Goal: Information Seeking & Learning: Learn about a topic

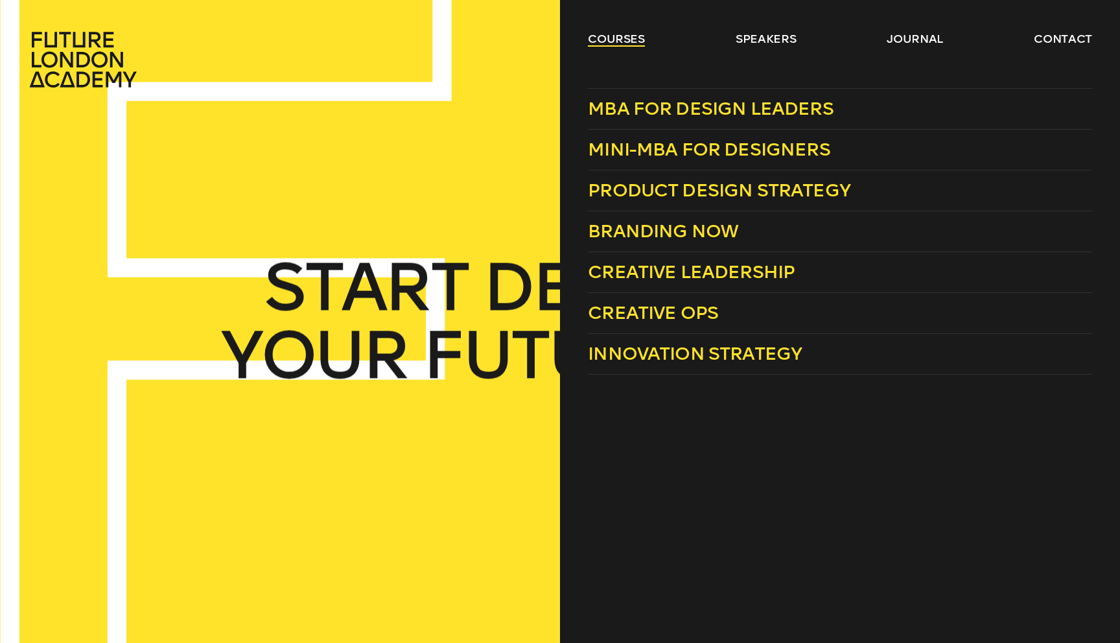
click at [623, 38] on link "courses" at bounding box center [616, 39] width 57 height 16
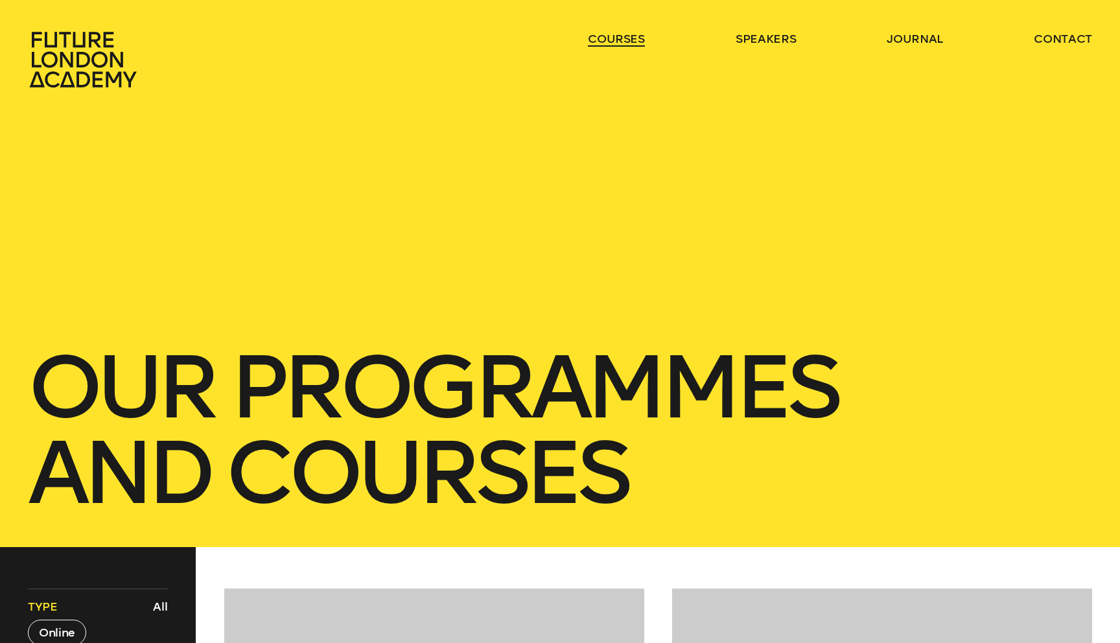
click at [623, 38] on link "courses" at bounding box center [616, 39] width 57 height 16
click at [621, 41] on link "courses" at bounding box center [616, 39] width 57 height 16
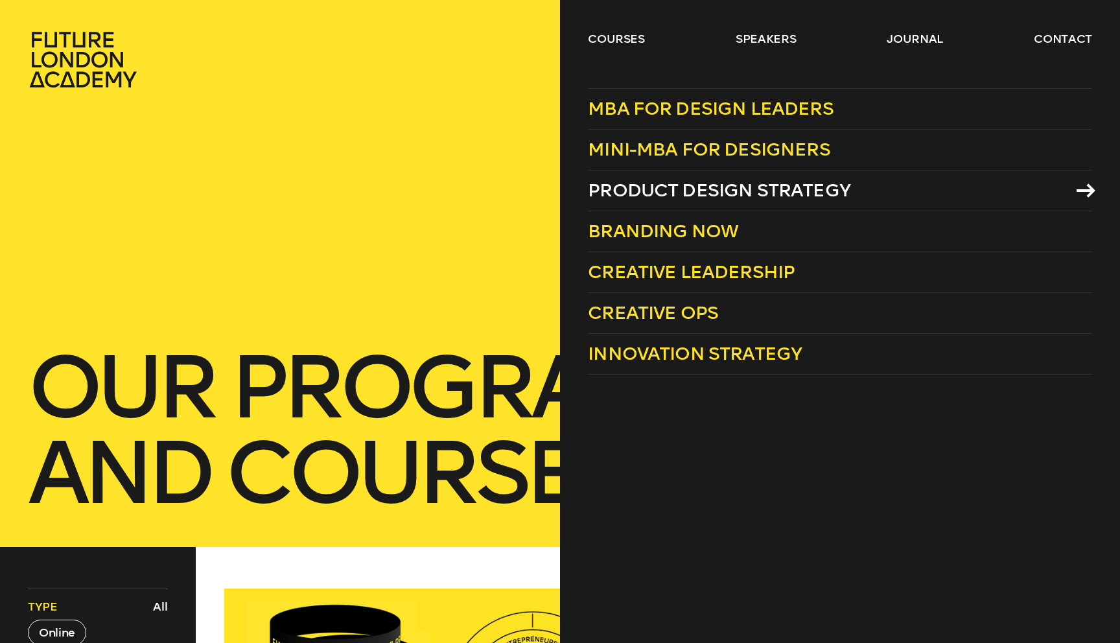
click at [698, 183] on span "Product Design Strategy" at bounding box center [719, 189] width 262 height 21
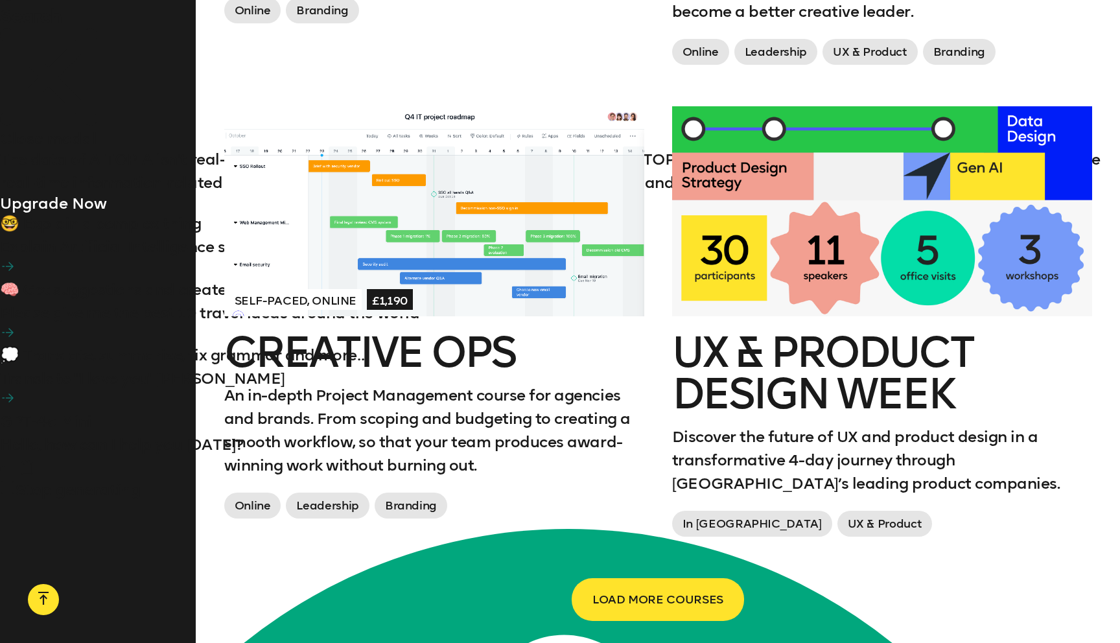
scroll to position [2023, 0]
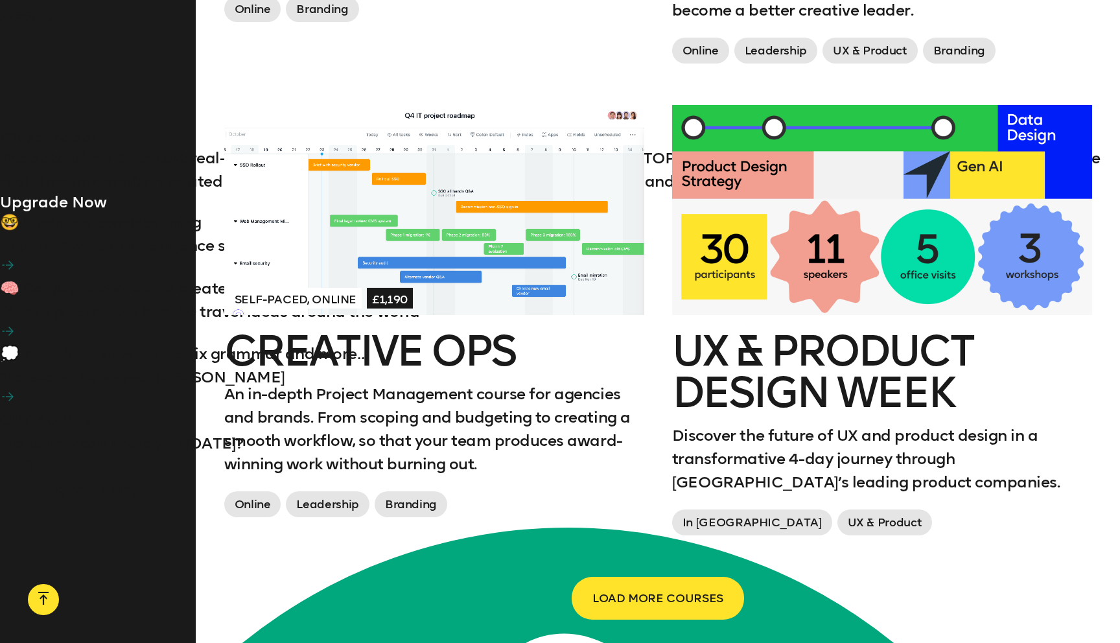
click at [762, 406] on h2 "UX & Product Design Week" at bounding box center [882, 371] width 420 height 83
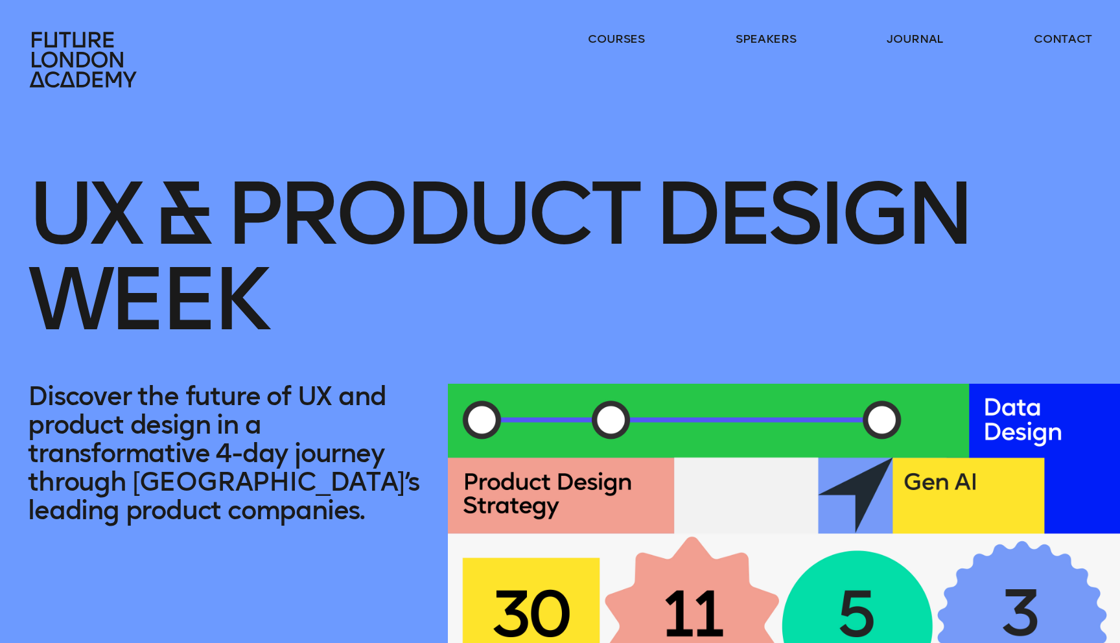
click at [80, 53] on icon at bounding box center [83, 60] width 107 height 56
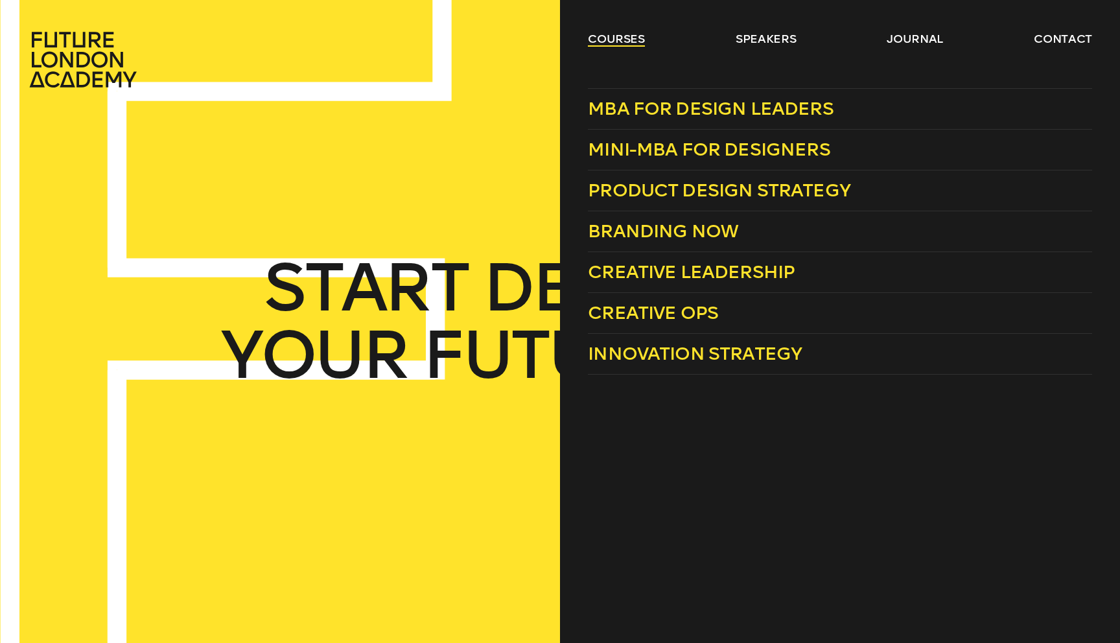
click at [622, 43] on link "courses" at bounding box center [616, 39] width 57 height 16
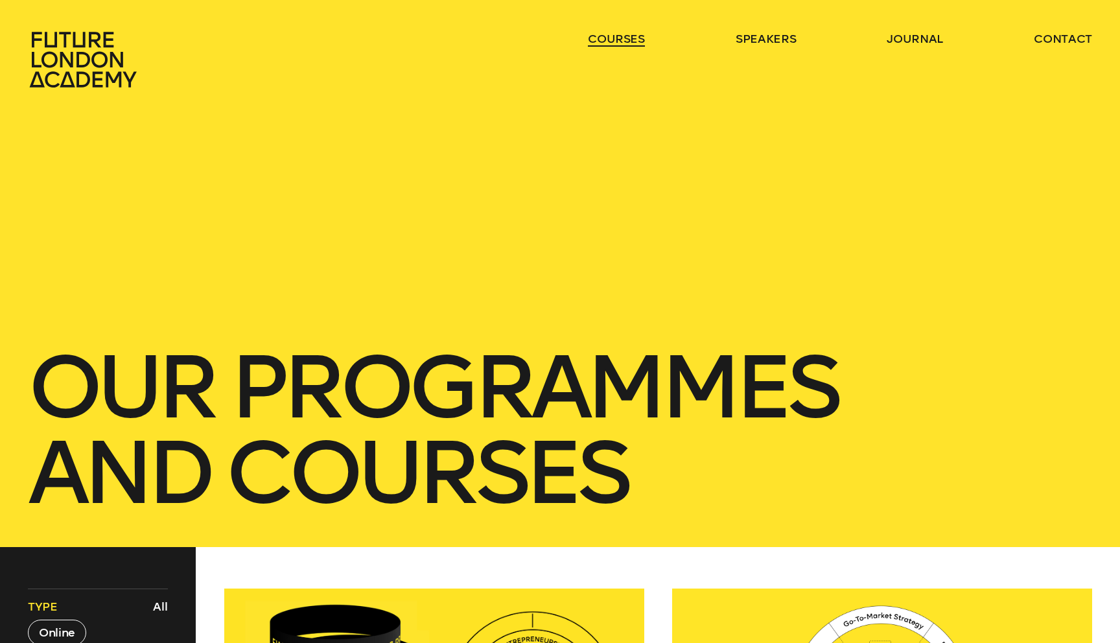
click at [622, 43] on link "courses" at bounding box center [616, 39] width 57 height 16
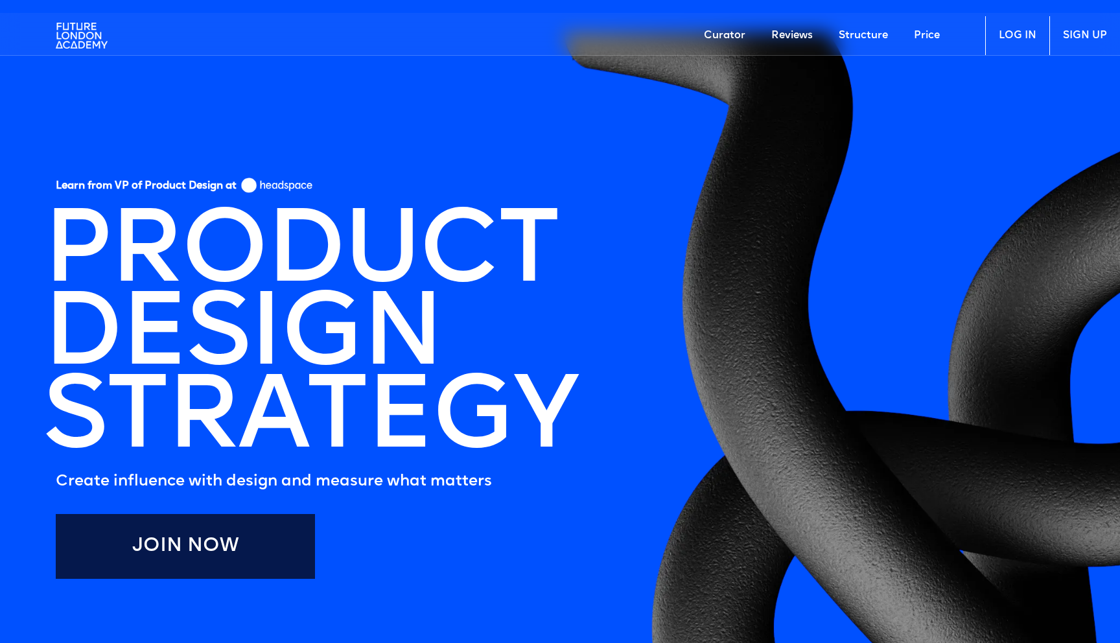
click at [97, 40] on img at bounding box center [82, 35] width 52 height 39
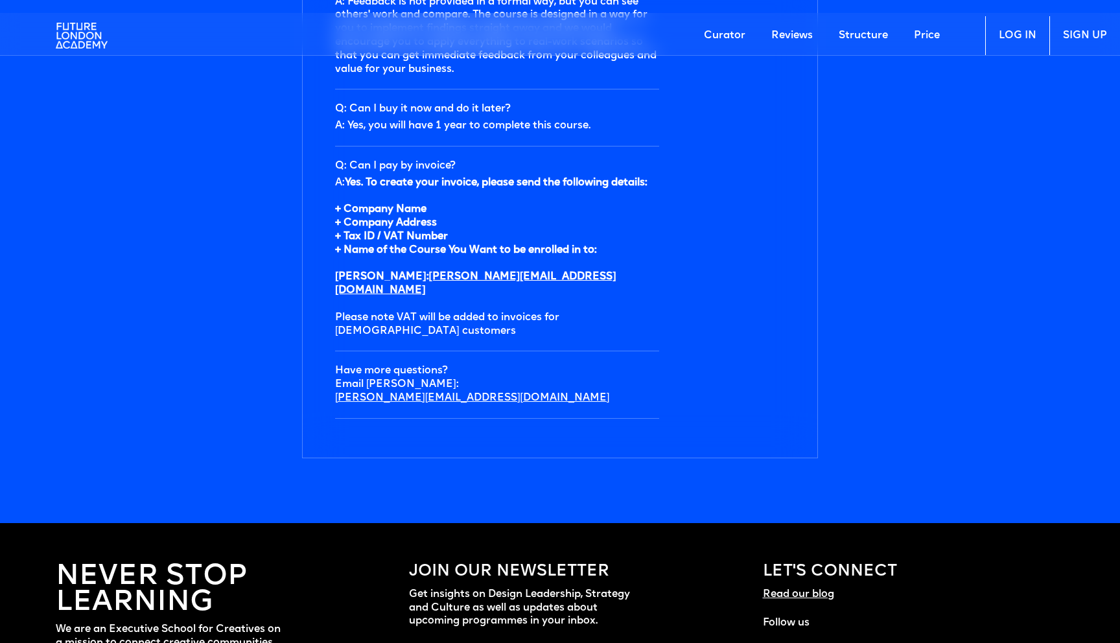
scroll to position [4532, 0]
